Goal: Task Accomplishment & Management: Manage account settings

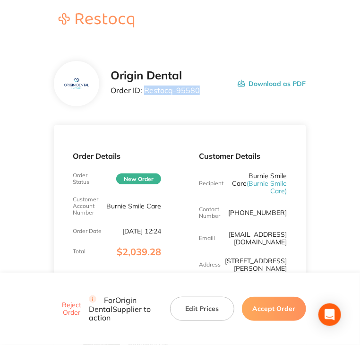
copy p "Restocq- 95580"
drag, startPoint x: 202, startPoint y: 93, endPoint x: 144, endPoint y: 95, distance: 58.2
click at [144, 95] on div "Origin Dental Order ID: Restocq- 95580 Download as PDF" at bounding box center [208, 83] width 195 height 29
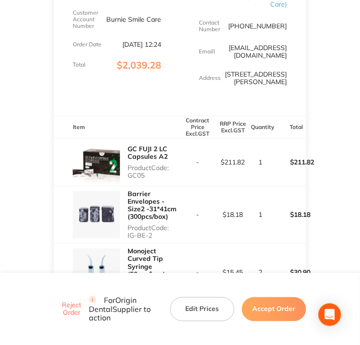
scroll to position [189, 0]
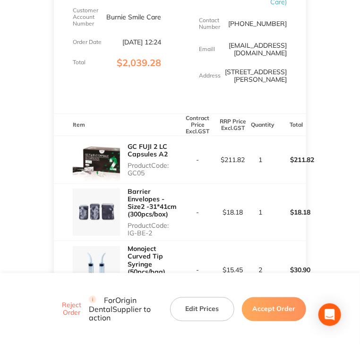
copy p "GC05"
drag, startPoint x: 124, startPoint y: 165, endPoint x: 147, endPoint y: 165, distance: 22.7
click at [147, 165] on div "GC FUJI 2 LC Capsules A2 Product Code: GC05" at bounding box center [117, 159] width 126 height 47
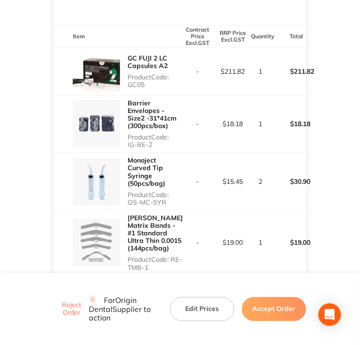
scroll to position [284, 0]
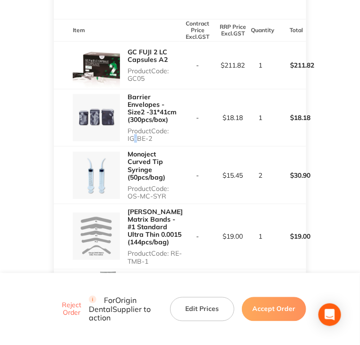
click at [133, 132] on p "Product Code: IG-BE-2" at bounding box center [154, 134] width 52 height 15
click at [128, 132] on p "Product Code: IG-BE-2" at bounding box center [154, 134] width 52 height 15
drag, startPoint x: 127, startPoint y: 130, endPoint x: 159, endPoint y: 132, distance: 32.2
click at [159, 132] on div "Barrier Envelopes - Size2 -31*41cm (300pcs/box) Product Code: IG-BE-2" at bounding box center [117, 117] width 126 height 57
copy p "IG-BE-2"
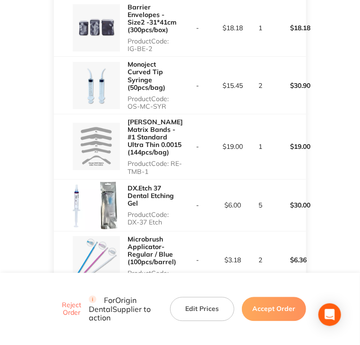
scroll to position [378, 0]
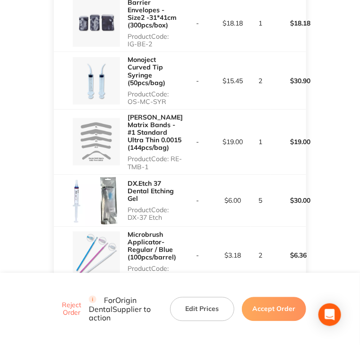
drag, startPoint x: 128, startPoint y: 95, endPoint x: 164, endPoint y: 95, distance: 36.4
click at [164, 95] on p "Product Code: OS-MC-SYR" at bounding box center [154, 97] width 52 height 15
copy p "OS-MC-SYR"
copy p "RE-TMB-1"
drag, startPoint x: 127, startPoint y: 167, endPoint x: 159, endPoint y: 165, distance: 31.7
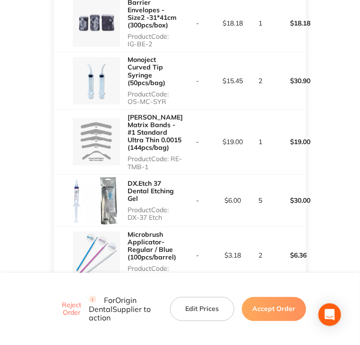
click at [159, 165] on p "Product Code: RE-TMB-1" at bounding box center [155, 162] width 55 height 15
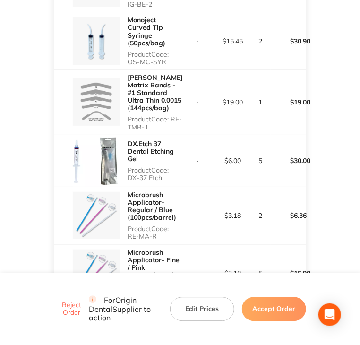
scroll to position [425, 0]
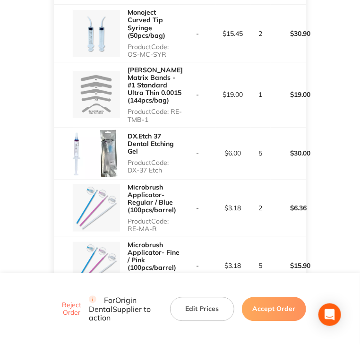
copy p "DX-37 Etch"
drag, startPoint x: 132, startPoint y: 169, endPoint x: 166, endPoint y: 171, distance: 33.6
click at [166, 171] on p "Product Code: DX-37 Etch" at bounding box center [154, 166] width 52 height 15
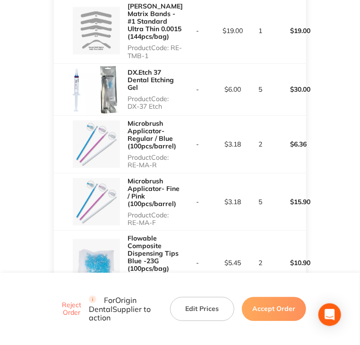
scroll to position [520, 0]
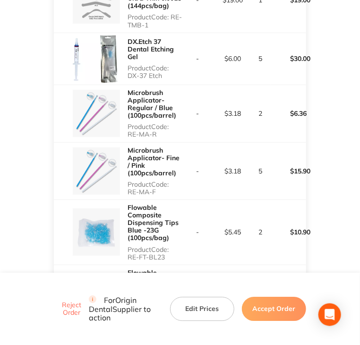
copy p "RE-MA-R"
drag, startPoint x: 127, startPoint y: 134, endPoint x: 159, endPoint y: 133, distance: 32.6
click at [159, 133] on div "Microbrush Applicator- Regular / Blue (100pcs/barrel) Product Code: RE-MA-R" at bounding box center [117, 113] width 126 height 57
copy p "RE-MA-F"
drag, startPoint x: 128, startPoint y: 191, endPoint x: 158, endPoint y: 192, distance: 30.7
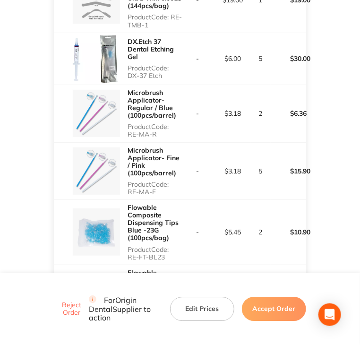
click at [158, 192] on p "Product Code: RE-MA-F" at bounding box center [154, 188] width 52 height 15
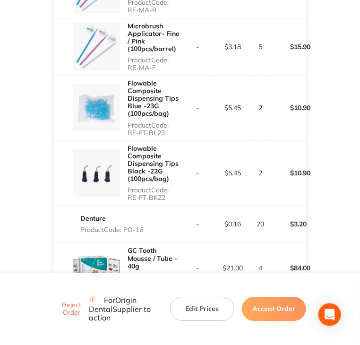
scroll to position [662, 0]
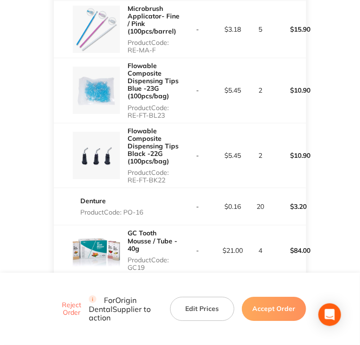
drag, startPoint x: 129, startPoint y: 112, endPoint x: 167, endPoint y: 112, distance: 38.3
click at [167, 112] on p "Product Code: RE-FT-BL23" at bounding box center [154, 111] width 52 height 15
copy p "RE-FT-BL23"
copy p "RE-FT-BK22"
drag, startPoint x: 128, startPoint y: 180, endPoint x: 173, endPoint y: 179, distance: 45.4
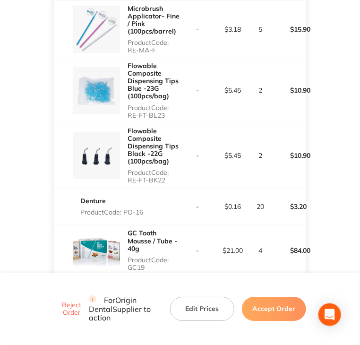
click at [173, 179] on p "Product Code: RE-FT-BK22" at bounding box center [154, 176] width 52 height 15
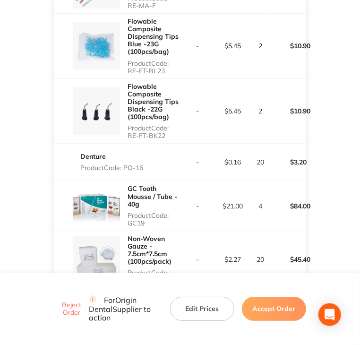
scroll to position [709, 0]
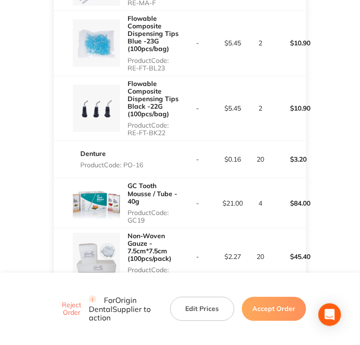
drag, startPoint x: 125, startPoint y: 164, endPoint x: 145, endPoint y: 164, distance: 19.9
click at [143, 164] on p "Product Code: PO-16" at bounding box center [111, 165] width 63 height 8
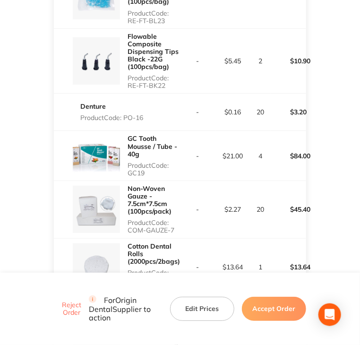
scroll to position [804, 0]
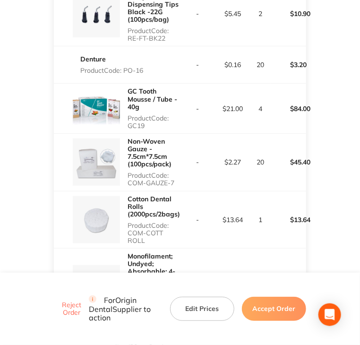
drag, startPoint x: 127, startPoint y: 126, endPoint x: 151, endPoint y: 126, distance: 24.1
click at [151, 126] on div "GC Tooth Mousse / Tube - 40g Product Code: GC19" at bounding box center [117, 108] width 126 height 49
drag, startPoint x: 129, startPoint y: 182, endPoint x: 176, endPoint y: 182, distance: 47.3
click at [176, 182] on p "Product Code: COM-GAUZE-7" at bounding box center [154, 179] width 52 height 15
drag, startPoint x: 129, startPoint y: 232, endPoint x: 144, endPoint y: 239, distance: 16.5
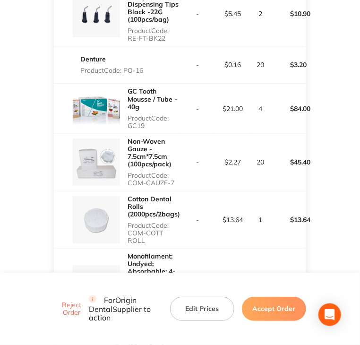
click at [144, 239] on p "Product Code: COM-COTT ROLL" at bounding box center [154, 233] width 52 height 23
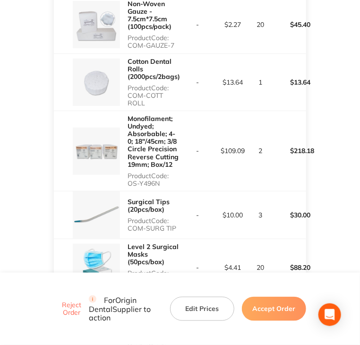
scroll to position [945, 0]
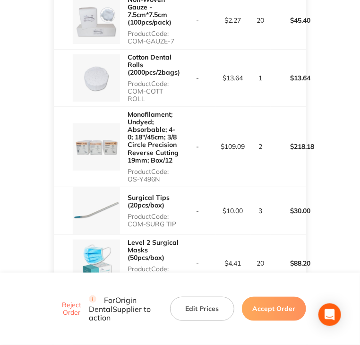
drag, startPoint x: 127, startPoint y: 178, endPoint x: 168, endPoint y: 177, distance: 41.6
click at [168, 177] on div "Monofilament; Undyed; Absorbable; 4-0; 18″/45cm; 3/8 Circle Precision Reverse C…" at bounding box center [117, 147] width 126 height 80
drag, startPoint x: 127, startPoint y: 223, endPoint x: 180, endPoint y: 223, distance: 52.9
click at [180, 223] on div "Surgical Tips (20pcs/box) Product Code: COM-SURG TIP" at bounding box center [117, 210] width 126 height 47
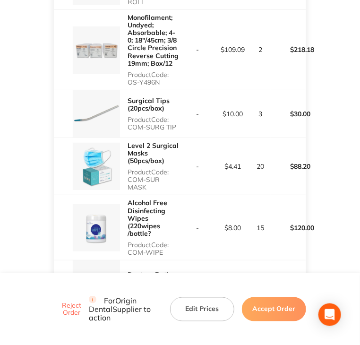
scroll to position [1087, 0]
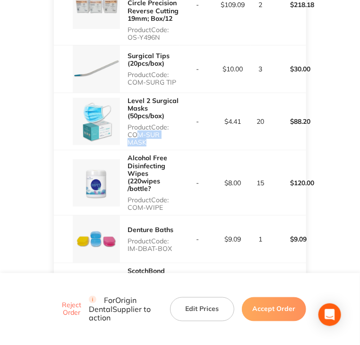
drag, startPoint x: 130, startPoint y: 133, endPoint x: 171, endPoint y: 136, distance: 41.2
click at [177, 133] on p "Product Code: COM-SUR MASK" at bounding box center [154, 134] width 52 height 23
click at [175, 133] on p "Product Code: COM-SUR MASK" at bounding box center [154, 134] width 52 height 23
drag, startPoint x: 127, startPoint y: 134, endPoint x: 181, endPoint y: 135, distance: 53.9
click at [181, 135] on tr "Level 2 Surgical Masks (50pcs/box) Product Code: COM-SUR MASK - $4.41 20 $88.20" at bounding box center [180, 122] width 252 height 58
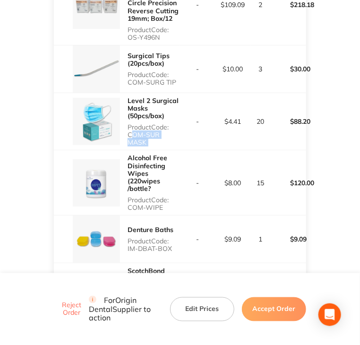
drag, startPoint x: 125, startPoint y: 199, endPoint x: 168, endPoint y: 200, distance: 43.5
click at [168, 200] on div "Alcohol Free Disinfecting Wipes (220wipes /bottle? Product Code: COM-WIPE" at bounding box center [117, 182] width 126 height 65
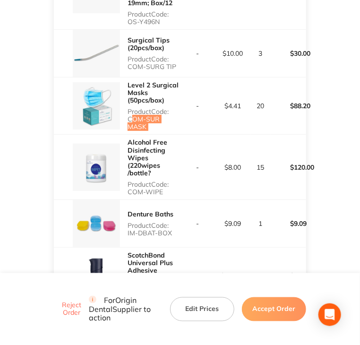
scroll to position [1134, 0]
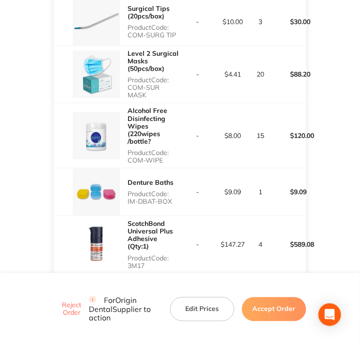
click at [130, 191] on p "Product Code: IM-DBAT-BOX" at bounding box center [154, 197] width 52 height 15
drag, startPoint x: 127, startPoint y: 191, endPoint x: 170, endPoint y: 199, distance: 43.7
click at [170, 199] on div "Denture Baths Product Code: IM-DBAT-BOX" at bounding box center [154, 192] width 52 height 34
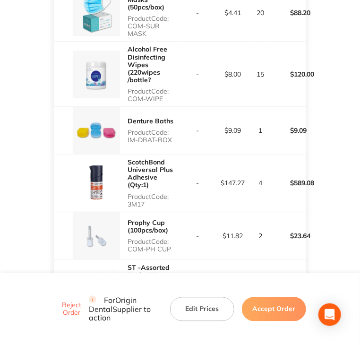
scroll to position [1229, 0]
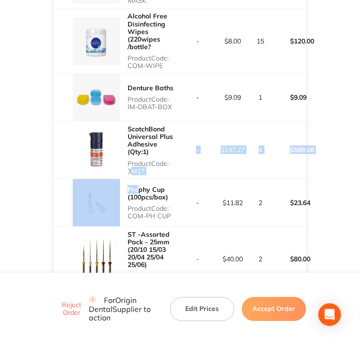
drag, startPoint x: 129, startPoint y: 153, endPoint x: 138, endPoint y: 167, distance: 17.2
click at [151, 160] on p "Product Code: 3M17" at bounding box center [154, 167] width 52 height 15
click at [153, 160] on p "Product Code: 3M17" at bounding box center [154, 167] width 52 height 15
click at [132, 160] on p "Product Code: 3M17" at bounding box center [154, 167] width 52 height 15
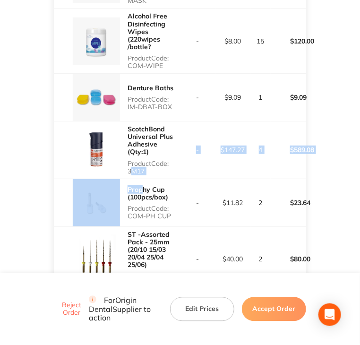
drag, startPoint x: 127, startPoint y: 154, endPoint x: 140, endPoint y: 169, distance: 20.4
click at [141, 160] on p "Product Code: 3M17" at bounding box center [154, 167] width 52 height 15
drag, startPoint x: 130, startPoint y: 154, endPoint x: 138, endPoint y: 156, distance: 8.8
click at [144, 160] on p "Product Code: 3M17" at bounding box center [154, 167] width 52 height 15
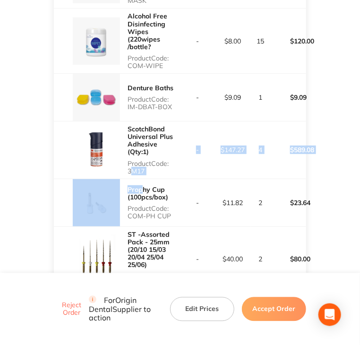
click at [130, 160] on p "Product Code: 3M17" at bounding box center [154, 167] width 52 height 15
drag, startPoint x: 129, startPoint y: 154, endPoint x: 145, endPoint y: 154, distance: 16.6
click at [145, 160] on p "Product Code: 3M17" at bounding box center [154, 167] width 52 height 15
drag, startPoint x: 126, startPoint y: 199, endPoint x: 172, endPoint y: 199, distance: 46.3
click at [172, 199] on div "Prophy Cup (100pcs/box) Product Code: COM-PH CUP" at bounding box center [117, 202] width 126 height 47
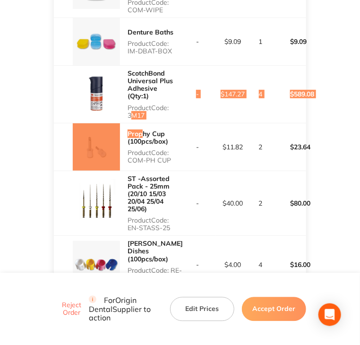
scroll to position [1324, 0]
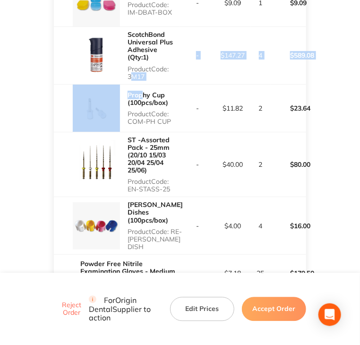
drag, startPoint x: 129, startPoint y: 173, endPoint x: 182, endPoint y: 171, distance: 53.9
click at [170, 178] on p "Product Code: EN-STASS-25" at bounding box center [154, 185] width 52 height 15
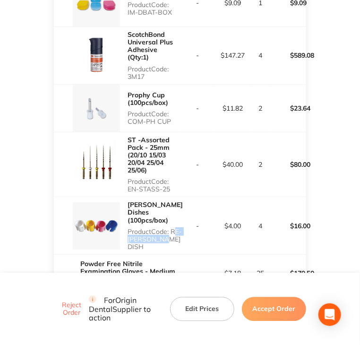
drag, startPoint x: 129, startPoint y: 218, endPoint x: 176, endPoint y: 217, distance: 47.3
click at [176, 228] on p "Product Code: RE-[PERSON_NAME] DISH" at bounding box center [155, 239] width 55 height 23
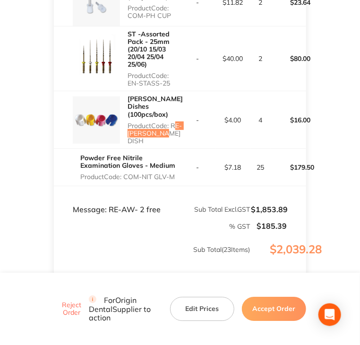
scroll to position [1465, 0]
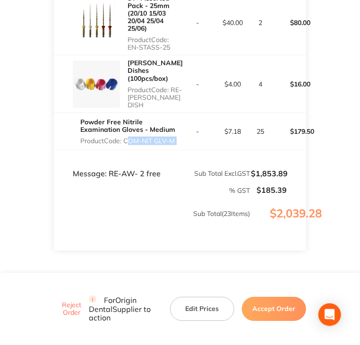
drag, startPoint x: 127, startPoint y: 115, endPoint x: 180, endPoint y: 114, distance: 53.4
click at [180, 114] on tr "Powder Free Nitrile Examination Gloves - Medium Product Code: COM-NIT GLV-M - $…" at bounding box center [180, 130] width 252 height 37
drag, startPoint x: 113, startPoint y: 148, endPoint x: 132, endPoint y: 148, distance: 18.4
click at [132, 150] on td "Message: RE-AW- 2 free" at bounding box center [117, 164] width 126 height 28
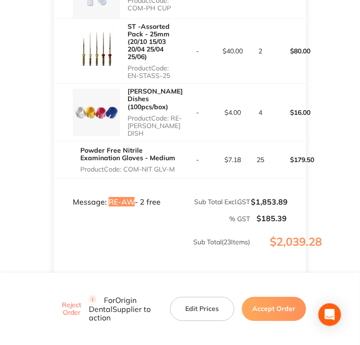
scroll to position [1491, 0]
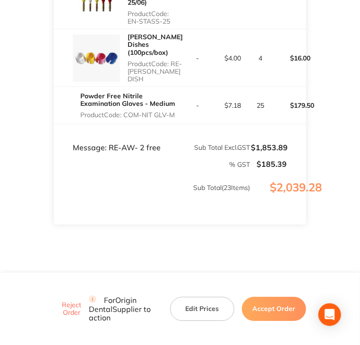
click at [156, 152] on td "% GST" at bounding box center [152, 160] width 197 height 17
drag, startPoint x: 162, startPoint y: 124, endPoint x: 108, endPoint y: 123, distance: 53.9
click at [108, 124] on td "Message: RE-AW- 2 free" at bounding box center [117, 138] width 126 height 28
drag, startPoint x: 310, startPoint y: 307, endPoint x: 301, endPoint y: 308, distance: 9.0
click at [306, 307] on footer "Reject Order For Origin Dental Supplier to action Edit Prices Accept Order" at bounding box center [180, 309] width 360 height 72
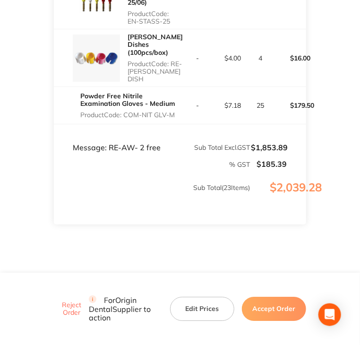
click at [300, 307] on button "Accept Order" at bounding box center [274, 309] width 64 height 24
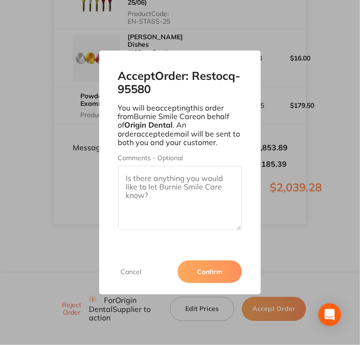
click at [148, 154] on label "Comments - Optional" at bounding box center [180, 158] width 124 height 8
click at [148, 166] on textarea "Comments - Optional" at bounding box center [180, 198] width 124 height 64
paste textarea "SO-00001089"
type textarea "SO-00001089"
click at [204, 277] on button "Confirm" at bounding box center [210, 271] width 64 height 23
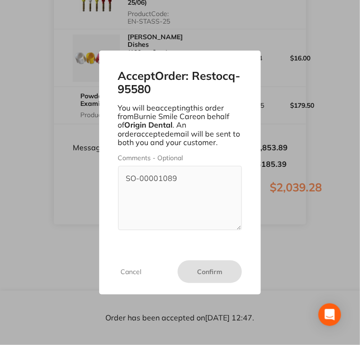
scroll to position [1473, 0]
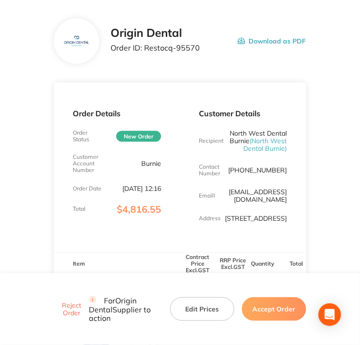
scroll to position [47, 0]
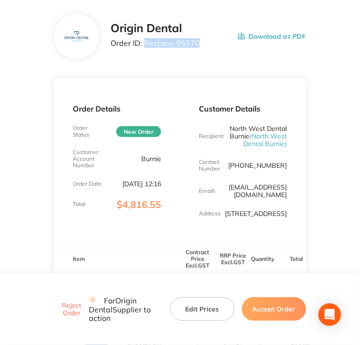
drag, startPoint x: 198, startPoint y: 47, endPoint x: 145, endPoint y: 45, distance: 53.4
click at [145, 45] on div "Origin Dental Order ID: Restocq- 95570 Download as PDF" at bounding box center [208, 36] width 195 height 29
copy p "Restocq- 95570"
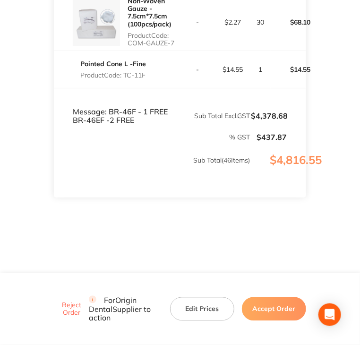
scroll to position [2783, 0]
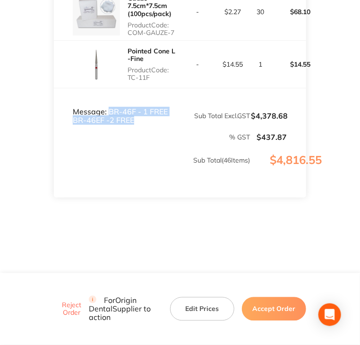
copy td "BR-46F - 1 FREE BR-46EF -2 FREE"
drag, startPoint x: 141, startPoint y: 125, endPoint x: 109, endPoint y: 108, distance: 36.1
click at [109, 108] on tfoot "Message: BR-46F - 1 FREE BR-46EF -2 FREE Sub Total Excl. GST $4,378.68 % GST $4…" at bounding box center [180, 142] width 252 height 109
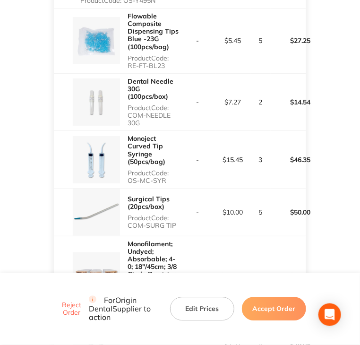
scroll to position [372, 0]
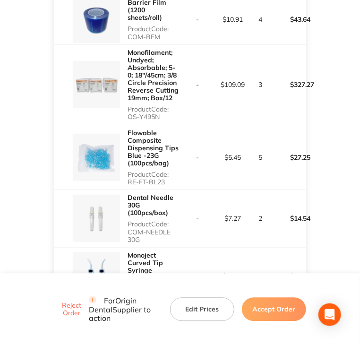
click at [210, 135] on td "-" at bounding box center [197, 157] width 35 height 65
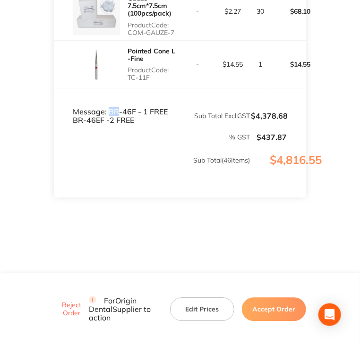
scroll to position [2783, 0]
click at [108, 113] on td "Message: BR-46F - 1 FREE BR-46EF -2 FREE" at bounding box center [117, 106] width 126 height 37
click at [111, 112] on td "Message: BR-46F - 1 FREE BR-46EF -2 FREE" at bounding box center [117, 106] width 126 height 37
drag, startPoint x: 110, startPoint y: 112, endPoint x: 133, endPoint y: 112, distance: 23.6
click at [133, 112] on td "Message: BR-46F - 1 FREE BR-46EF -2 FREE" at bounding box center [117, 106] width 126 height 37
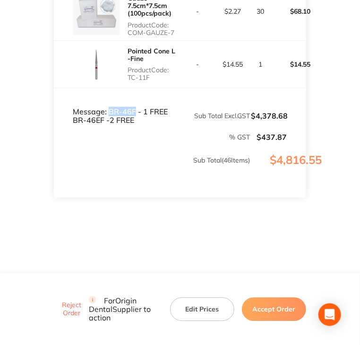
copy td "BR-46F"
drag, startPoint x: 72, startPoint y: 123, endPoint x: 104, endPoint y: 123, distance: 32.1
click at [104, 123] on td "Message: BR-46F - 1 FREE BR-46EF -2 FREE" at bounding box center [117, 106] width 126 height 37
copy td "BR-46EF"
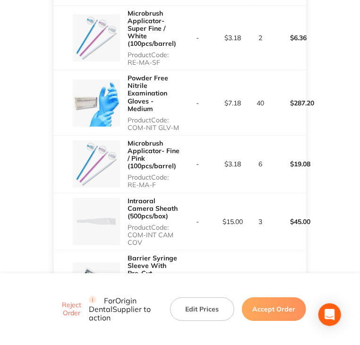
scroll to position [1460, 0]
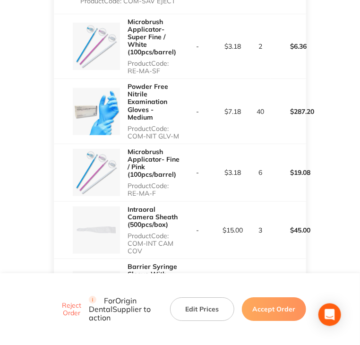
click at [272, 310] on button "Accept Order" at bounding box center [274, 309] width 64 height 24
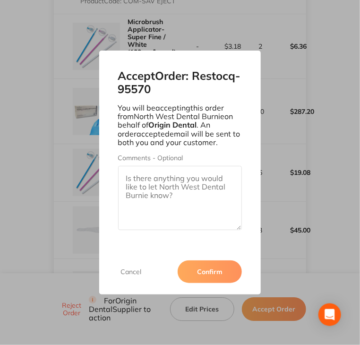
click at [156, 184] on textarea "Comments - Optional" at bounding box center [180, 198] width 124 height 64
paste textarea "SO-00001091"
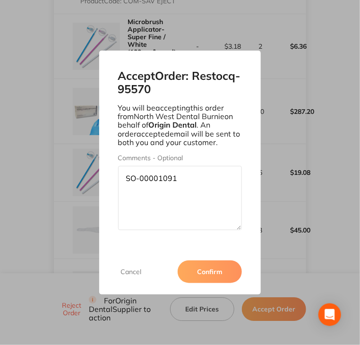
type textarea "SO-00001091"
click at [204, 277] on button "Confirm" at bounding box center [210, 271] width 64 height 23
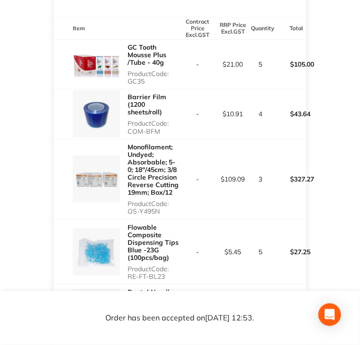
scroll to position [284, 0]
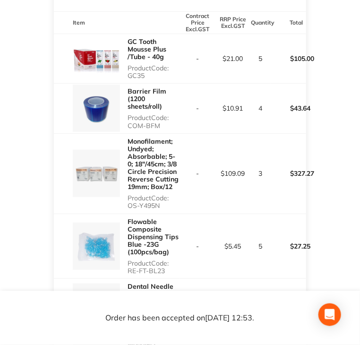
drag, startPoint x: 129, startPoint y: 82, endPoint x: 153, endPoint y: 86, distance: 24.4
click at [153, 79] on p "Product Code: GC35" at bounding box center [154, 71] width 52 height 15
copy p "GC35"
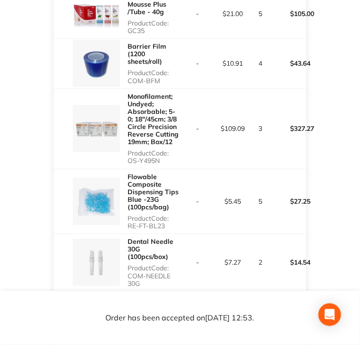
scroll to position [331, 0]
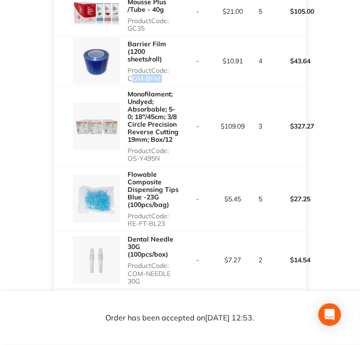
copy p "COM-BFM"
drag, startPoint x: 127, startPoint y: 87, endPoint x: 181, endPoint y: 91, distance: 54.1
click at [181, 86] on tr "Barrier Film (1200 sheets/roll) Product Code: COM-BFM - $10.91 4 $43.64" at bounding box center [180, 61] width 252 height 50
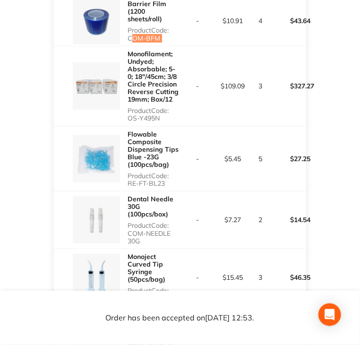
scroll to position [378, 0]
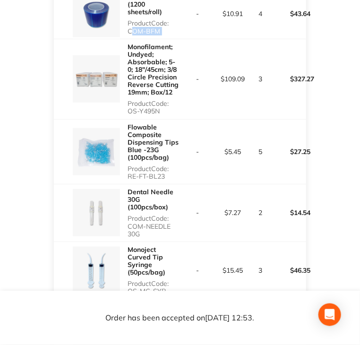
drag, startPoint x: 127, startPoint y: 120, endPoint x: 162, endPoint y: 120, distance: 35.0
click at [162, 119] on div "Monofilament; Undyed; Absorbable; 5-0; 18″/45cm; 3/8 Circle Precision Reverse C…" at bounding box center [117, 79] width 126 height 80
copy p "OS-Y495N"
copy p "RE-FT-BL23"
drag, startPoint x: 129, startPoint y: 183, endPoint x: 165, endPoint y: 188, distance: 37.2
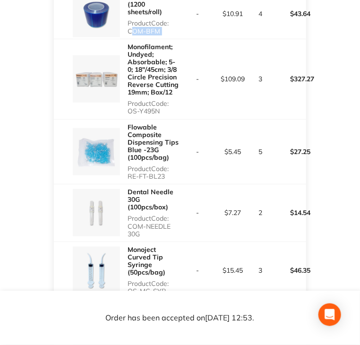
click at [165, 184] on div "Flowable Composite Dispensing Tips Blue -23G (100pcs/bag) Product Code: RE-FT-B…" at bounding box center [117, 152] width 126 height 65
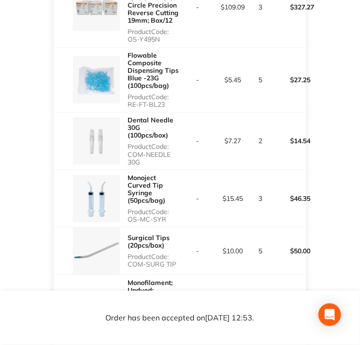
scroll to position [473, 0]
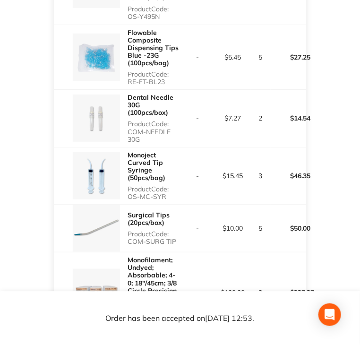
copy p "COM-NEEDLE 30G"
drag, startPoint x: 127, startPoint y: 140, endPoint x: 143, endPoint y: 147, distance: 17.4
click at [143, 147] on div "Dental Needle 30G (100pcs/box) Product Code: COM-NEEDLE 30G" at bounding box center [117, 118] width 126 height 57
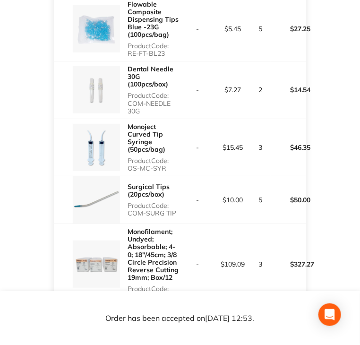
scroll to position [520, 0]
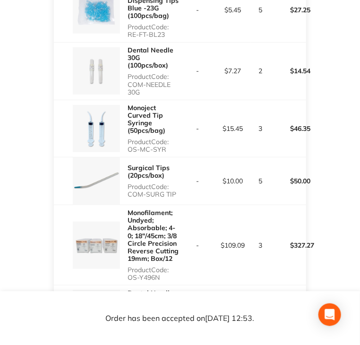
drag, startPoint x: 130, startPoint y: 159, endPoint x: 165, endPoint y: 163, distance: 36.2
click at [165, 157] on div "Monoject Curved Tip Syringe (50pcs/bag) Product Code: OS-MC-SYR" at bounding box center [154, 128] width 52 height 57
copy p "OS-MC-SYR"
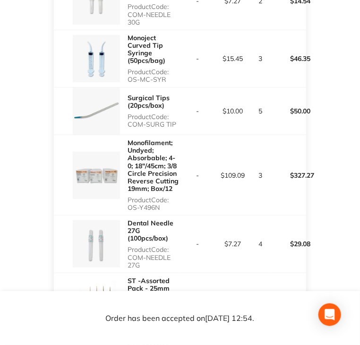
scroll to position [614, 0]
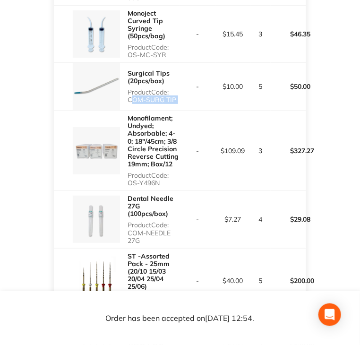
drag, startPoint x: 126, startPoint y: 107, endPoint x: 192, endPoint y: 108, distance: 66.2
click at [192, 108] on tr "Surgical Tips (20pcs/box) Product Code: COM-SURG TIP - $10.00 5 $50.00" at bounding box center [180, 87] width 252 height 48
click at [130, 187] on p "Product Code: OS-Y496N" at bounding box center [154, 179] width 52 height 15
drag, startPoint x: 128, startPoint y: 190, endPoint x: 163, endPoint y: 191, distance: 35.0
click at [163, 187] on p "Product Code: OS-Y496N" at bounding box center [154, 179] width 52 height 15
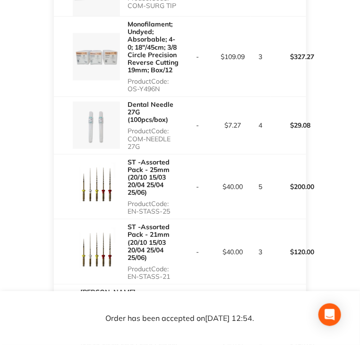
scroll to position [709, 0]
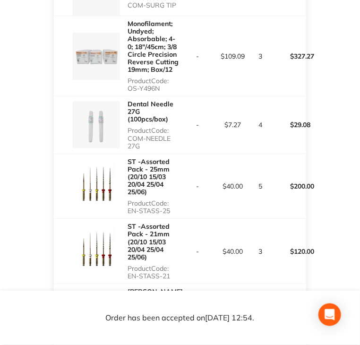
drag, startPoint x: 129, startPoint y: 147, endPoint x: 143, endPoint y: 153, distance: 15.0
click at [143, 149] on p "Product Code: COM-NEEDLE 27G" at bounding box center [154, 138] width 52 height 23
drag, startPoint x: 128, startPoint y: 217, endPoint x: 172, endPoint y: 218, distance: 44.4
click at [172, 215] on p "Product Code: EN-STASS-25" at bounding box center [154, 206] width 52 height 15
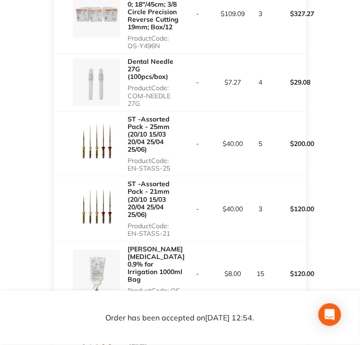
scroll to position [756, 0]
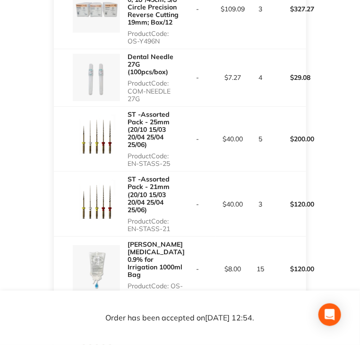
drag, startPoint x: 129, startPoint y: 237, endPoint x: 171, endPoint y: 238, distance: 42.6
click at [171, 233] on p "Product Code: EN-STASS-21" at bounding box center [154, 224] width 52 height 15
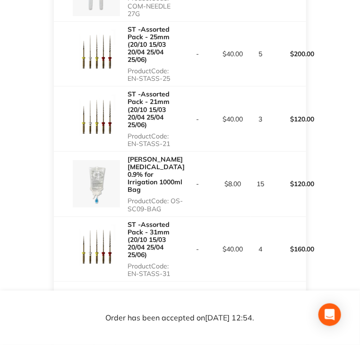
scroll to position [898, 0]
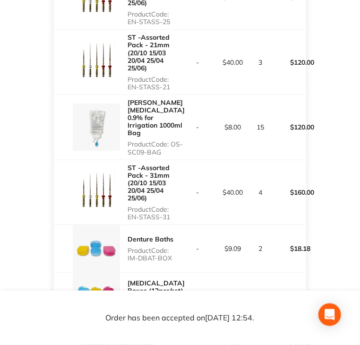
drag, startPoint x: 128, startPoint y: 152, endPoint x: 173, endPoint y: 156, distance: 45.5
click at [173, 156] on div "Baxter Sodium Chloride 0.9% for Irrigation 1000ml Bag Product Code: OS-SC09-BAG" at bounding box center [156, 127] width 57 height 65
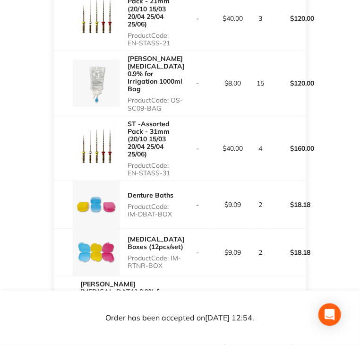
scroll to position [945, 0]
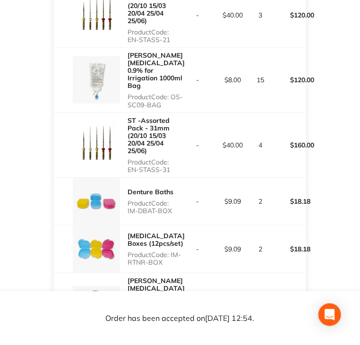
drag, startPoint x: 128, startPoint y: 171, endPoint x: 175, endPoint y: 171, distance: 47.3
click at [175, 171] on p "Product Code: EN-STASS-31" at bounding box center [154, 165] width 52 height 15
drag, startPoint x: 129, startPoint y: 208, endPoint x: 155, endPoint y: 208, distance: 26.5
click at [155, 208] on p "Product Code: IM-DBAT-BOX" at bounding box center [154, 206] width 52 height 15
click at [136, 212] on p "Product Code: IM-DBAT-BOX" at bounding box center [154, 206] width 52 height 15
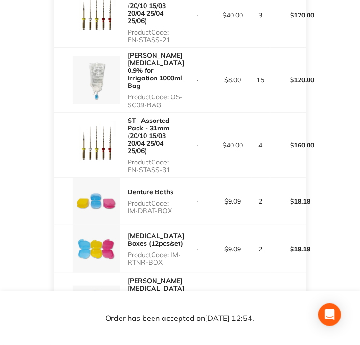
click at [127, 210] on div "Denture Baths Product Code: IM-DBAT-BOX" at bounding box center [117, 201] width 126 height 47
drag, startPoint x: 127, startPoint y: 210, endPoint x: 172, endPoint y: 214, distance: 45.6
click at [172, 214] on div "Denture Baths Product Code: IM-DBAT-BOX" at bounding box center [117, 201] width 126 height 47
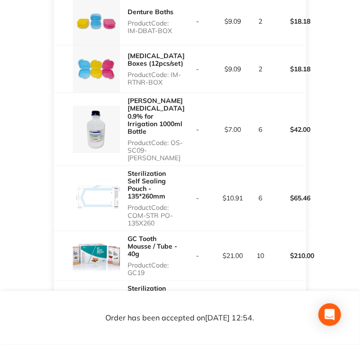
scroll to position [1134, 0]
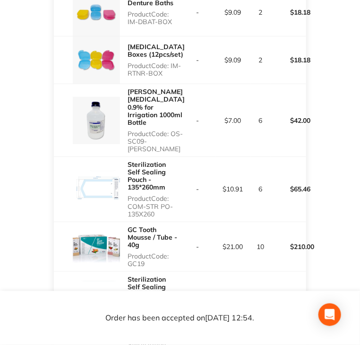
drag, startPoint x: 128, startPoint y: 72, endPoint x: 173, endPoint y: 78, distance: 46.2
click at [173, 78] on div "Retainer Boxes (12pcs/set) Product Code: IM-RTNR-BOX" at bounding box center [156, 60] width 57 height 42
drag, startPoint x: 128, startPoint y: 133, endPoint x: 180, endPoint y: 136, distance: 52.1
click at [180, 136] on div "Baxter Sodium Chloride 0.9% for Irrigation 1000ml Bottle Product Code: OS-SC09-…" at bounding box center [156, 120] width 57 height 72
drag, startPoint x: 128, startPoint y: 182, endPoint x: 164, endPoint y: 188, distance: 36.9
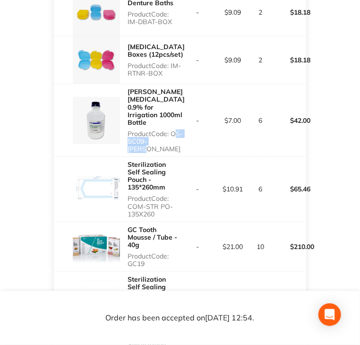
click at [164, 195] on p "Product Code: COM-STR PO-135X260" at bounding box center [154, 206] width 52 height 23
drag, startPoint x: 130, startPoint y: 242, endPoint x: 149, endPoint y: 241, distance: 19.4
click at [149, 252] on p "Product Code: GC19" at bounding box center [154, 259] width 52 height 15
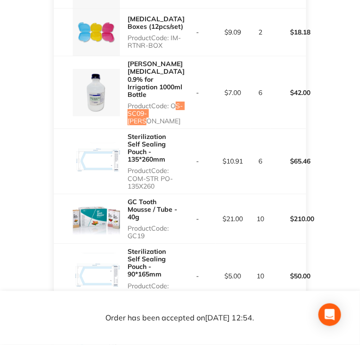
scroll to position [1276, 0]
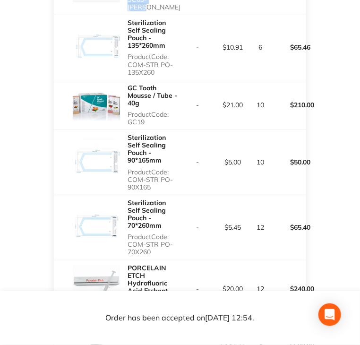
drag, startPoint x: 130, startPoint y: 147, endPoint x: 155, endPoint y: 157, distance: 27.7
click at [155, 168] on p "Product Code: COM-STR PO-90X165" at bounding box center [154, 179] width 52 height 23
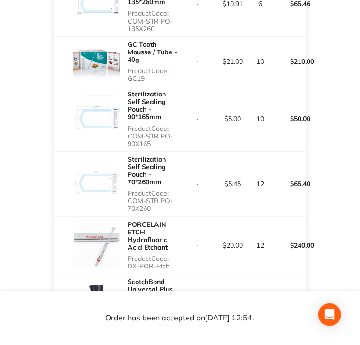
scroll to position [1324, 0]
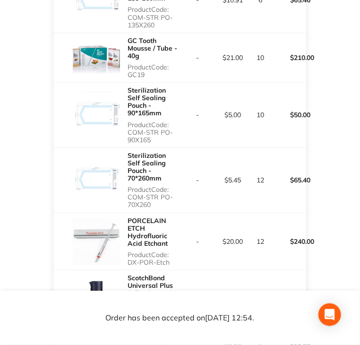
drag, startPoint x: 128, startPoint y: 157, endPoint x: 164, endPoint y: 165, distance: 37.2
click at [164, 186] on p "Product Code: COM-STR PO-70X260" at bounding box center [154, 197] width 52 height 23
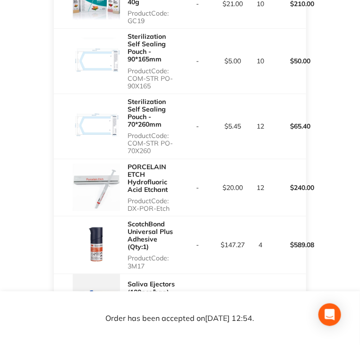
scroll to position [1418, 0]
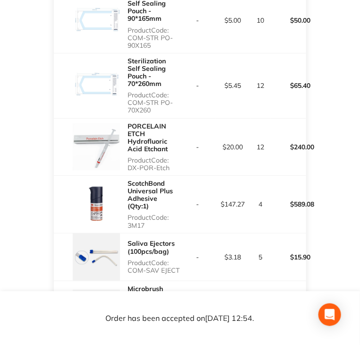
drag, startPoint x: 127, startPoint y: 130, endPoint x: 171, endPoint y: 131, distance: 44.0
click at [171, 131] on div "PORCELAIN ETCH Hydrofluoric Acid Etchant Product Code: DX-POR-Etch" at bounding box center [117, 147] width 126 height 57
drag, startPoint x: 128, startPoint y: 178, endPoint x: 168, endPoint y: 166, distance: 41.9
click at [150, 182] on div "ScotchBond Universal Plus Adhesive (Qty:1) Product Code: 3M17" at bounding box center [154, 204] width 52 height 57
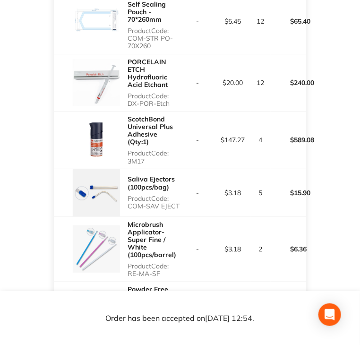
scroll to position [1513, 0]
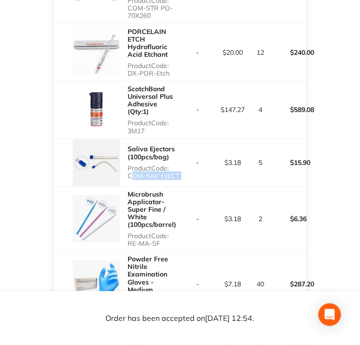
drag, startPoint x: 127, startPoint y: 129, endPoint x: 181, endPoint y: 130, distance: 53.9
click at [181, 138] on tr "Saliva Ejectors (100pcs/bag) Product Code: COM-SAV EJECT - $3.18 5 $15.90" at bounding box center [180, 162] width 252 height 48
drag, startPoint x: 127, startPoint y: 198, endPoint x: 162, endPoint y: 199, distance: 35.0
click at [162, 232] on p "Product Code: RE-MA-SF" at bounding box center [154, 239] width 52 height 15
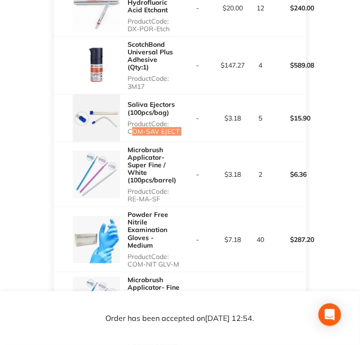
scroll to position [1560, 0]
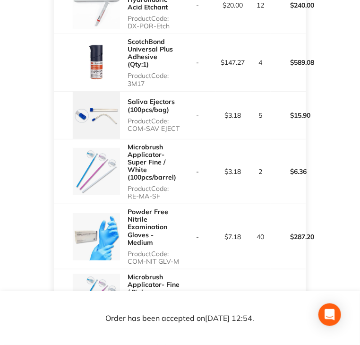
click at [131, 250] on p "Product Code: COM-NIT GLV-M" at bounding box center [154, 257] width 52 height 15
drag, startPoint x: 129, startPoint y: 215, endPoint x: 184, endPoint y: 218, distance: 55.9
click at [184, 218] on tr "Powder Free Nitrile Examination Gloves - Medium Product Code: COM-NIT GLV-M - $…" at bounding box center [180, 236] width 252 height 65
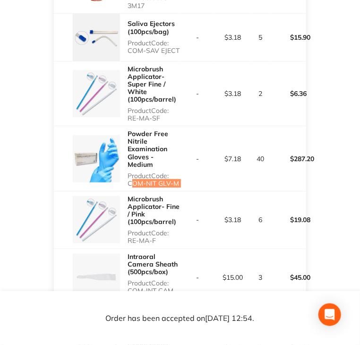
scroll to position [1654, 0]
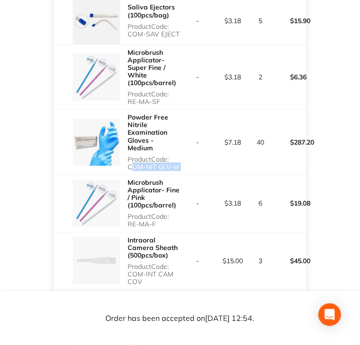
drag, startPoint x: 127, startPoint y: 175, endPoint x: 165, endPoint y: 174, distance: 38.3
click at [165, 213] on p "Product Code: RE-MA-F" at bounding box center [154, 220] width 52 height 15
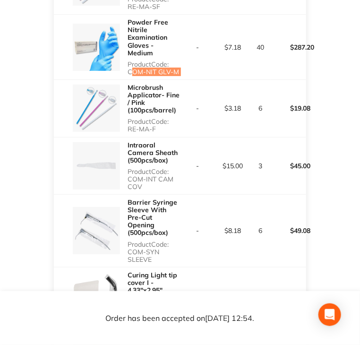
scroll to position [1749, 0]
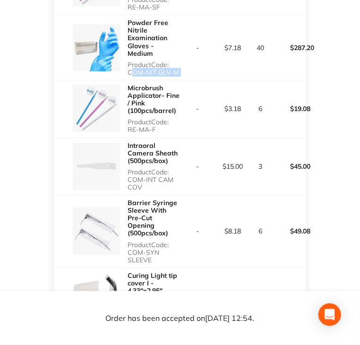
drag, startPoint x: 127, startPoint y: 131, endPoint x: 144, endPoint y: 138, distance: 18.9
click at [144, 138] on div "Intraoral Camera Sheath (500pcs/box) Product Code: COM-INT CAM COV" at bounding box center [117, 166] width 126 height 57
drag, startPoint x: 126, startPoint y: 205, endPoint x: 155, endPoint y: 214, distance: 30.1
click at [155, 214] on div "Barrier Syringe Sleeve With Pre-Cut Opening (500pcs/box) Product Code: COM-SYN …" at bounding box center [117, 231] width 126 height 72
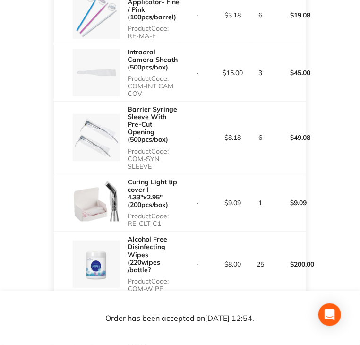
scroll to position [1843, 0]
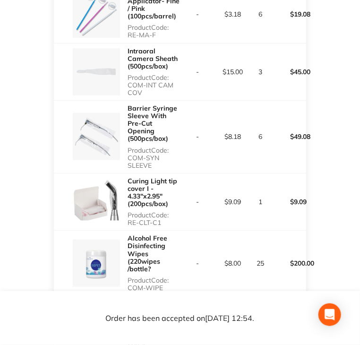
drag, startPoint x: 126, startPoint y: 176, endPoint x: 164, endPoint y: 175, distance: 38.3
click at [164, 175] on div "Curing Light tip cover I - 4.33"x2.95" (200pcs/box) Product Code: RE-CLT-C1" at bounding box center [117, 201] width 126 height 57
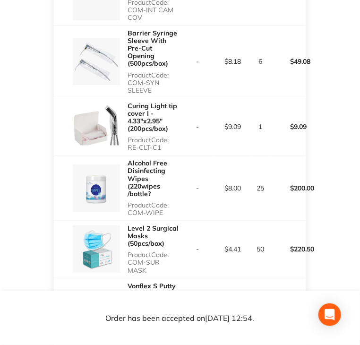
scroll to position [1938, 0]
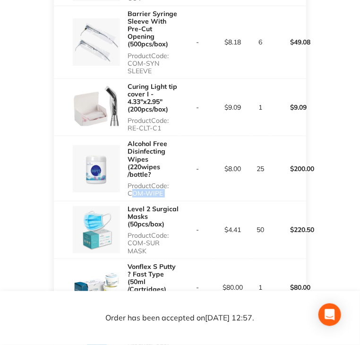
drag, startPoint x: 129, startPoint y: 146, endPoint x: 182, endPoint y: 146, distance: 52.9
click at [182, 146] on tr "Alcohol Free Disinfecting Wipes (220wipes /bottle? Product Code: COM-WIPE - $8.…" at bounding box center [180, 168] width 252 height 65
drag, startPoint x: 127, startPoint y: 196, endPoint x: 180, endPoint y: 195, distance: 53.4
click at [180, 201] on tr "Level 2 Surgical Masks (50pcs/box) Product Code: COM-SUR MASK - $4.41 50 $220.50" at bounding box center [180, 230] width 252 height 58
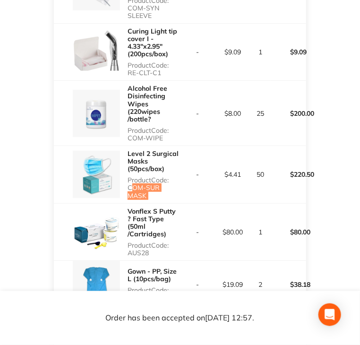
scroll to position [2033, 0]
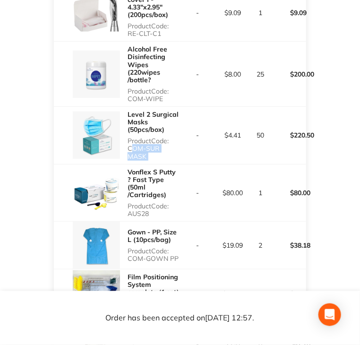
drag, startPoint x: 126, startPoint y: 159, endPoint x: 154, endPoint y: 158, distance: 27.9
click at [154, 164] on div "Vonflex S Putty ? Fast Type (50ml /Cartridges) Product Code: AUS28" at bounding box center [117, 192] width 126 height 57
drag, startPoint x: 130, startPoint y: 203, endPoint x: 124, endPoint y: 206, distance: 7.0
click at [168, 247] on p "Product Code: COM-GOWN PP" at bounding box center [154, 254] width 52 height 15
click at [125, 222] on div "Gown - PP, Size L (10pcs/bag) Product Code: COM-GOWN PP" at bounding box center [117, 245] width 126 height 47
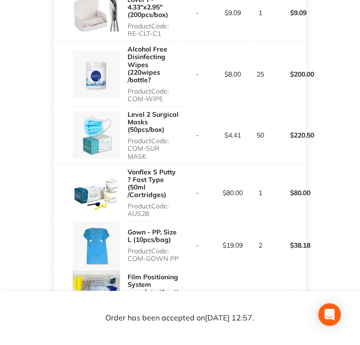
drag, startPoint x: 126, startPoint y: 204, endPoint x: 176, endPoint y: 203, distance: 50.1
click at [176, 222] on div "Gown - PP, Size L (10pcs/bag) Product Code: COM-GOWN PP" at bounding box center [117, 245] width 126 height 47
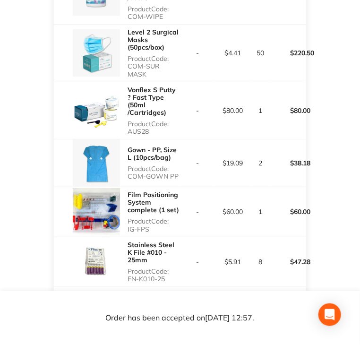
scroll to position [2127, 0]
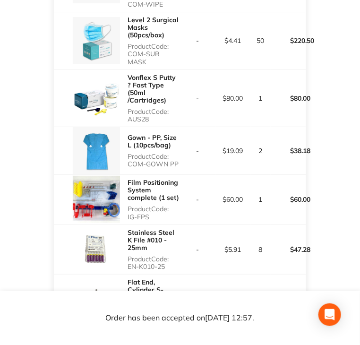
drag, startPoint x: 127, startPoint y: 159, endPoint x: 153, endPoint y: 159, distance: 26.5
click at [153, 175] on div "Film Positioning System complete (1 set) Product Code: IG-FPS" at bounding box center [117, 199] width 126 height 49
drag, startPoint x: 127, startPoint y: 212, endPoint x: 169, endPoint y: 212, distance: 42.5
click at [169, 225] on div "Stainless Steel K File #010 - 25mm Product Code: EN-K010-25" at bounding box center [117, 249] width 126 height 49
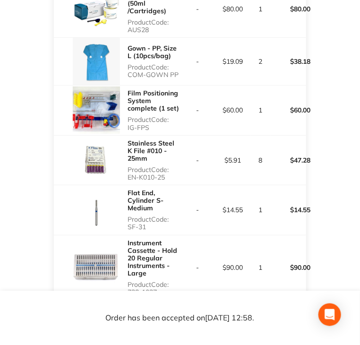
scroll to position [2269, 0]
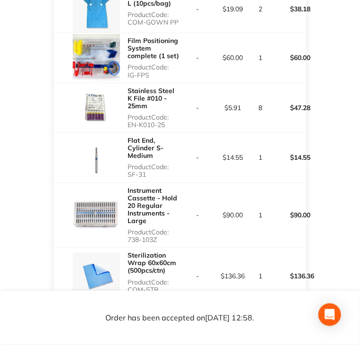
drag, startPoint x: 129, startPoint y: 119, endPoint x: 167, endPoint y: 121, distance: 38.8
click at [167, 163] on p "Product Code: SF-31" at bounding box center [154, 170] width 52 height 15
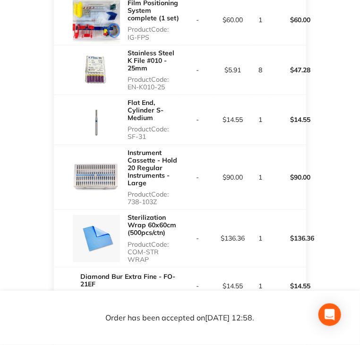
scroll to position [2292, 0]
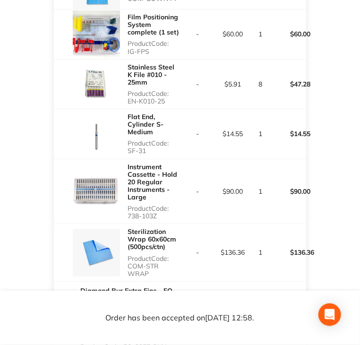
drag, startPoint x: 127, startPoint y: 159, endPoint x: 170, endPoint y: 162, distance: 42.6
click at [170, 205] on p "Product Code: 738-103Z" at bounding box center [154, 212] width 52 height 15
drag, startPoint x: 128, startPoint y: 209, endPoint x: 152, endPoint y: 218, distance: 25.5
click at [152, 255] on p "Product Code: COM-STR WRAP" at bounding box center [154, 266] width 52 height 23
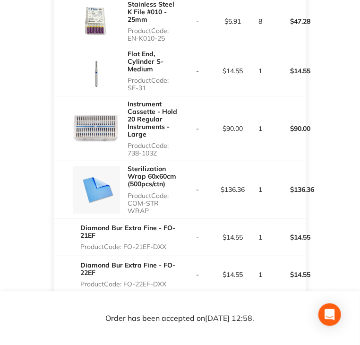
scroll to position [2387, 0]
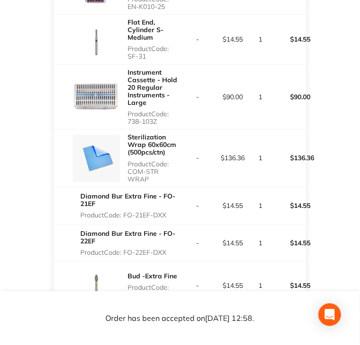
drag, startPoint x: 126, startPoint y: 159, endPoint x: 168, endPoint y: 158, distance: 42.1
click at [168, 211] on p "Product Code: FO-21EF-DXX" at bounding box center [130, 215] width 100 height 8
drag, startPoint x: 124, startPoint y: 195, endPoint x: 172, endPoint y: 191, distance: 47.9
click at [172, 226] on div "Diamond Bur Extra Fine - FO-22EF Product Code: FO-22EF-DXX" at bounding box center [130, 243] width 100 height 34
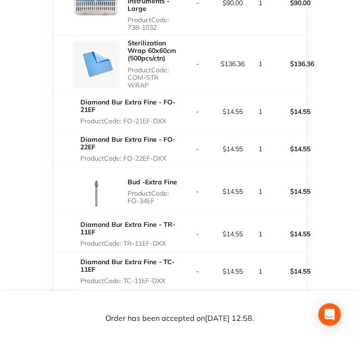
scroll to position [2482, 0]
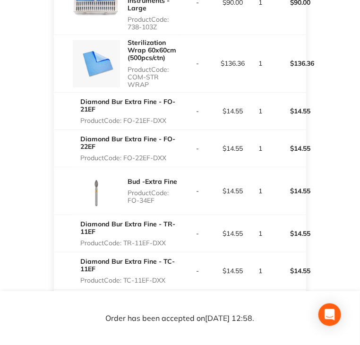
drag, startPoint x: 128, startPoint y: 145, endPoint x: 170, endPoint y: 148, distance: 42.2
click at [170, 174] on div "Bud -Extra Fine Product Code: FO-34EF" at bounding box center [154, 191] width 52 height 34
drag, startPoint x: 124, startPoint y: 185, endPoint x: 172, endPoint y: 185, distance: 48.2
click at [172, 239] on p "Product Code: TR-11EF-DXX" at bounding box center [130, 243] width 100 height 8
drag, startPoint x: 172, startPoint y: 185, endPoint x: 167, endPoint y: 186, distance: 4.8
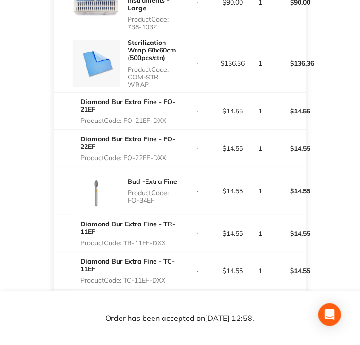
click at [171, 239] on p "Product Code: TR-11EF-DXX" at bounding box center [130, 243] width 100 height 8
click at [125, 239] on p "Product Code: TR-11EF-DXX" at bounding box center [130, 243] width 100 height 8
drag, startPoint x: 126, startPoint y: 187, endPoint x: 174, endPoint y: 185, distance: 48.7
click at [172, 239] on p "Product Code: TR-11EF-DXX" at bounding box center [130, 243] width 100 height 8
drag, startPoint x: 126, startPoint y: 226, endPoint x: 169, endPoint y: 222, distance: 42.8
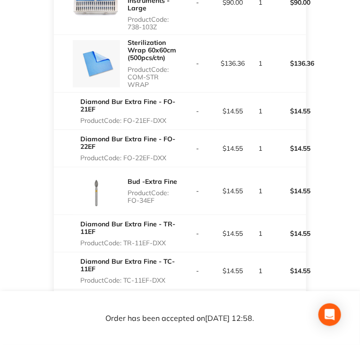
click at [169, 277] on p "Product Code: TC-11EF-DXX" at bounding box center [130, 281] width 100 height 8
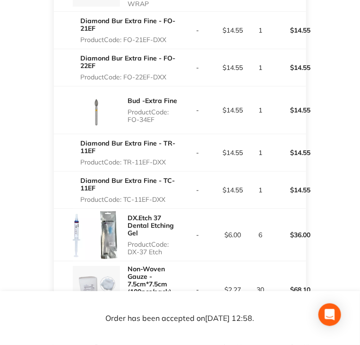
scroll to position [2576, 0]
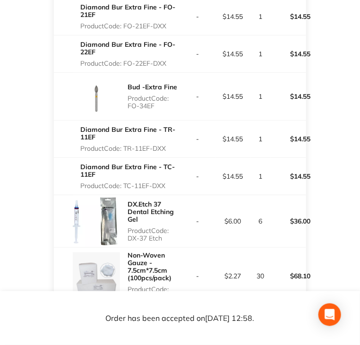
drag, startPoint x: 129, startPoint y: 181, endPoint x: 161, endPoint y: 182, distance: 32.6
click at [161, 227] on p "Product Code: DX-37 Etch" at bounding box center [154, 234] width 52 height 15
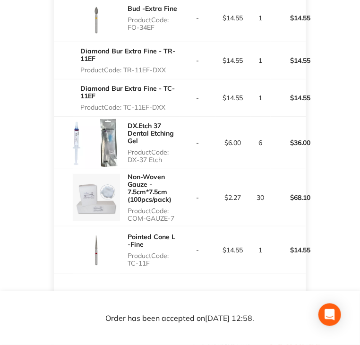
scroll to position [2671, 0]
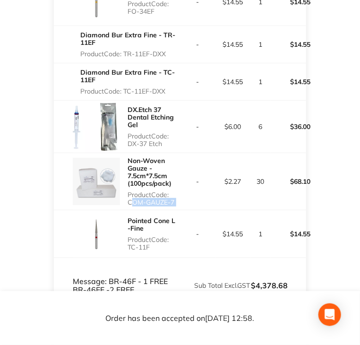
drag, startPoint x: 130, startPoint y: 148, endPoint x: 185, endPoint y: 146, distance: 55.8
click at [185, 153] on tr "Non-Woven Gauze - 7.5cm*7.5cm (100pcs/pack) Product Code: COM-GAUZE-7 - $2.27 3…" at bounding box center [180, 182] width 252 height 58
drag, startPoint x: 126, startPoint y: 189, endPoint x: 154, endPoint y: 189, distance: 28.4
click at [154, 210] on div "Pointed Cone L -Fine Product Code: TC-11F" at bounding box center [117, 233] width 126 height 47
click at [204, 153] on td "-" at bounding box center [197, 182] width 35 height 58
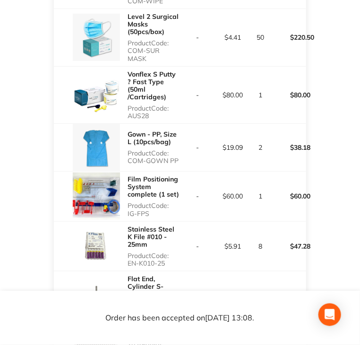
scroll to position [2174, 0]
